Goal: Transaction & Acquisition: Book appointment/travel/reservation

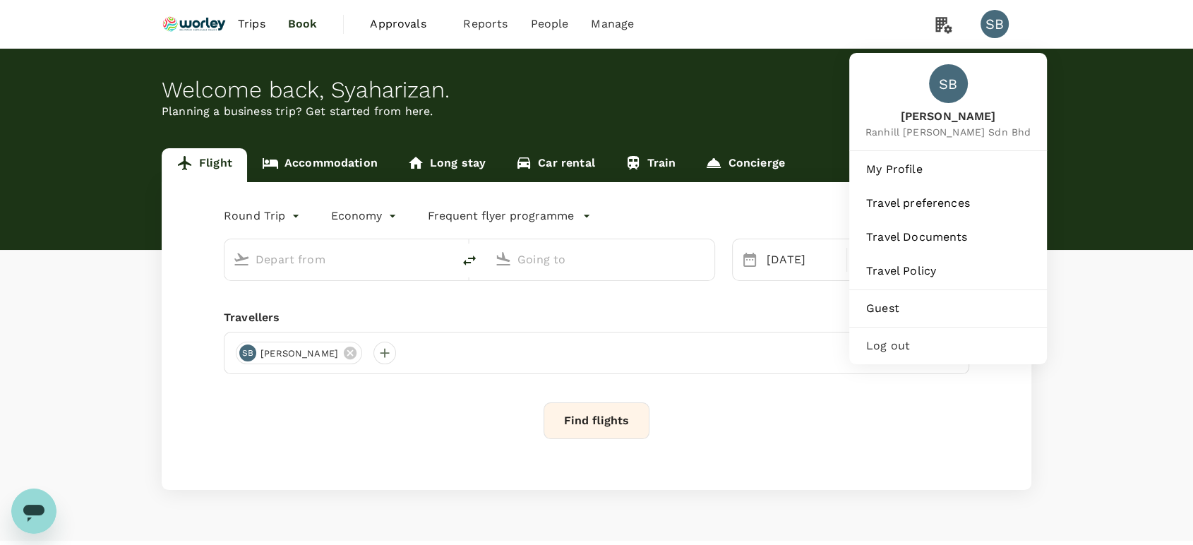
click at [995, 30] on div "SB" at bounding box center [995, 24] width 28 height 28
type input "Abu Dhabi Intl (AUH)"
type input "Kuala Lumpur Intl (KUL)"
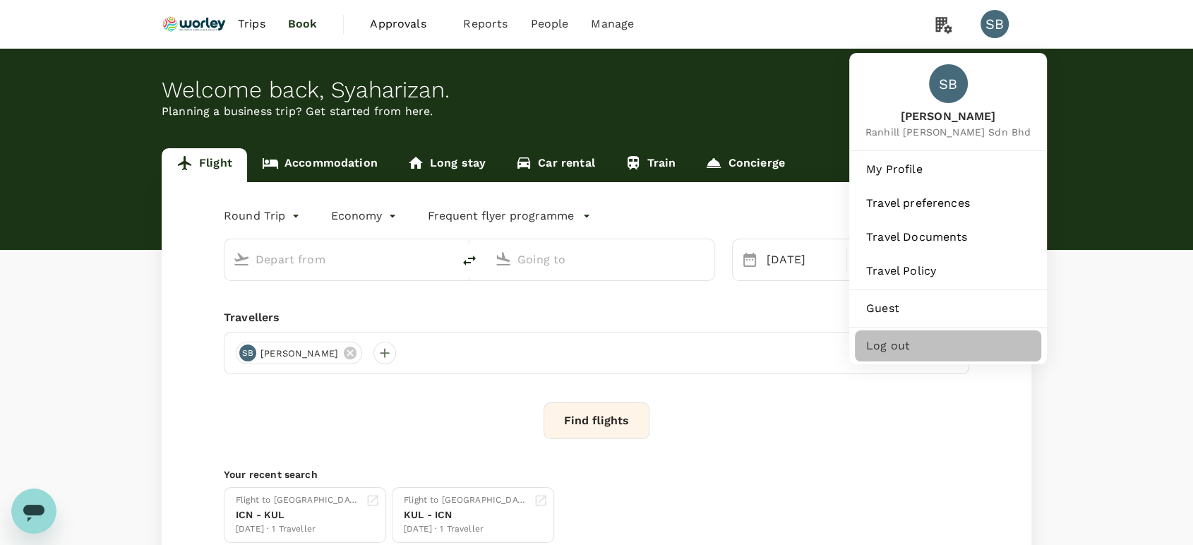
click at [909, 340] on span "Log out" at bounding box center [948, 345] width 164 height 17
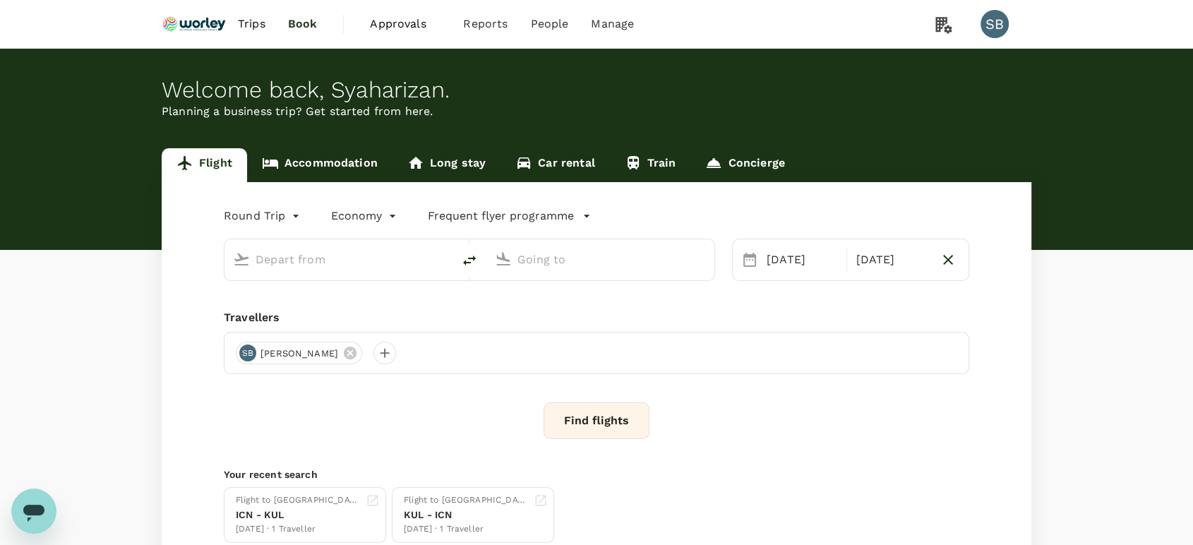
type input "Abu Dhabi Intl (AUH)"
type input "Kuala Lumpur Intl (KUL)"
